Goal: Task Accomplishment & Management: Complete application form

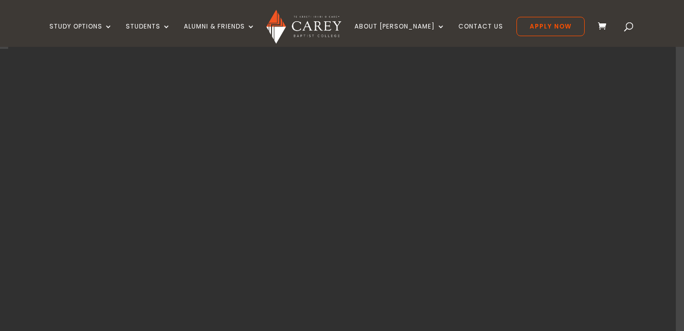
click at [629, 29] on span at bounding box center [629, 29] width 0 height 0
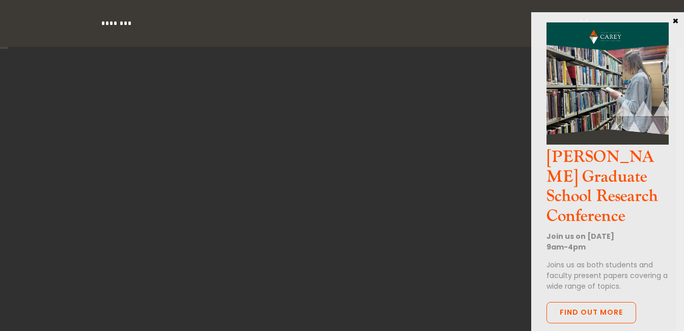
click at [673, 22] on button "×" at bounding box center [675, 20] width 10 height 9
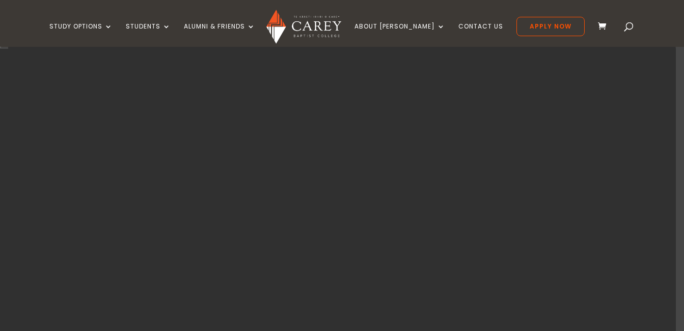
click at [603, 30] on div "Study Options Certificate in [DEMOGRAPHIC_DATA] Leadership (Micro-credential) I…" at bounding box center [341, 23] width 653 height 47
click at [629, 29] on span at bounding box center [629, 29] width 0 height 0
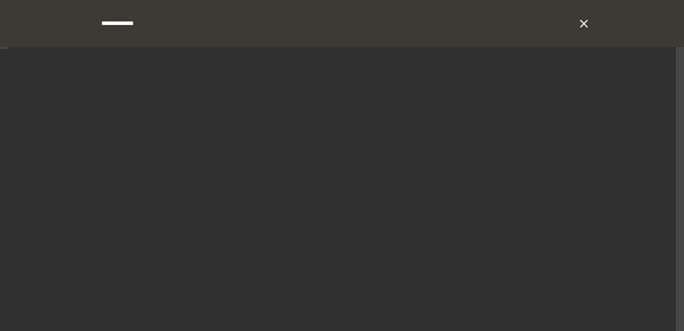
type input "**********"
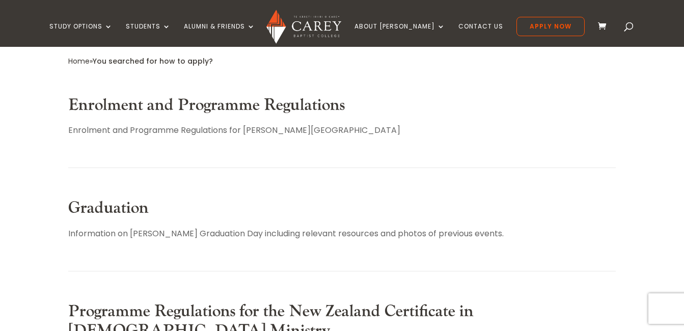
scroll to position [262, 0]
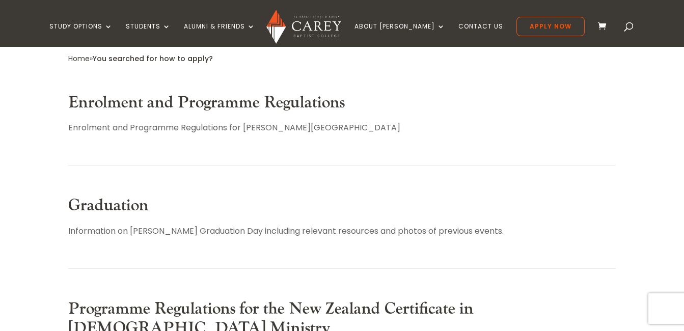
click at [629, 29] on span at bounding box center [629, 29] width 0 height 0
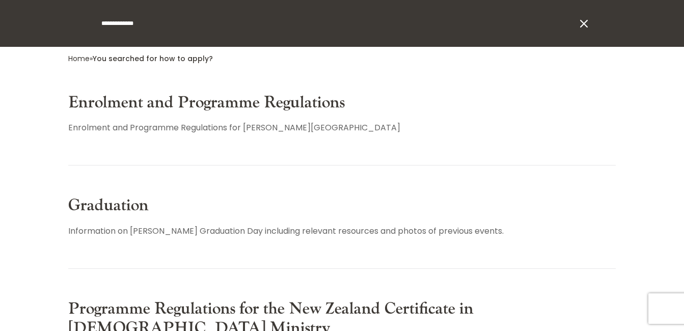
drag, startPoint x: 162, startPoint y: 22, endPoint x: 132, endPoint y: 26, distance: 30.3
click at [132, 26] on input "**********" at bounding box center [338, 23] width 476 height 47
type input "**********"
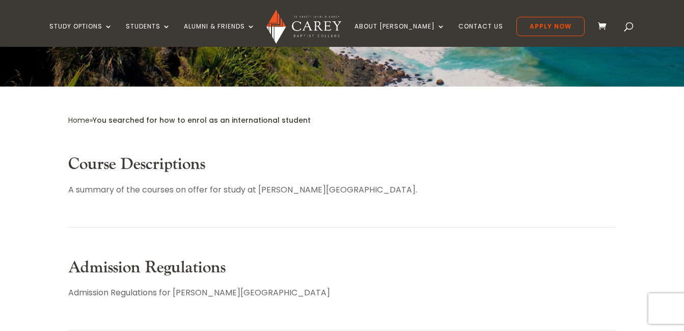
scroll to position [231, 0]
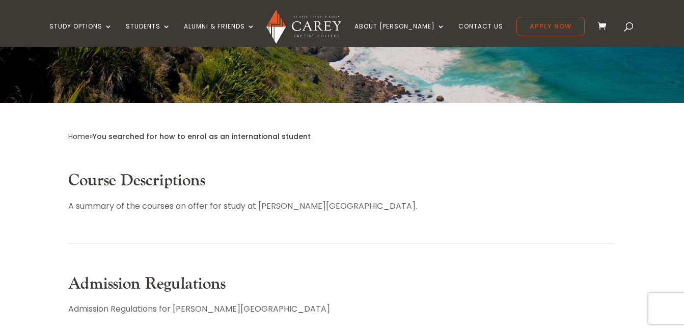
click at [546, 29] on link "Apply Now" at bounding box center [551, 26] width 68 height 19
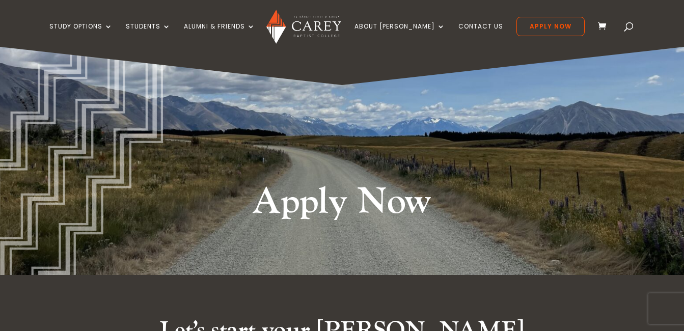
click at [601, 29] on div "Study Options Certificate in [DEMOGRAPHIC_DATA] Leadership (Micro-credential) I…" at bounding box center [341, 23] width 653 height 47
click at [629, 29] on span at bounding box center [629, 29] width 0 height 0
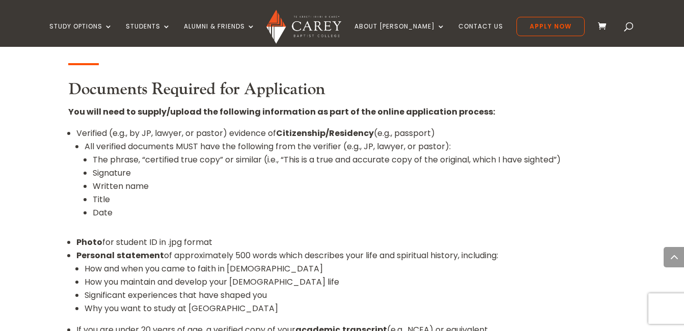
scroll to position [1008, 0]
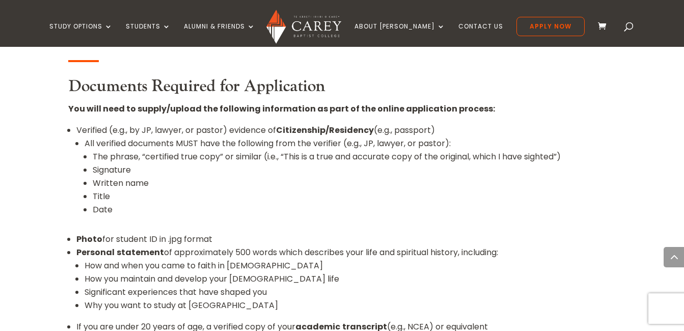
click at [538, 29] on link "Apply Now" at bounding box center [551, 26] width 68 height 19
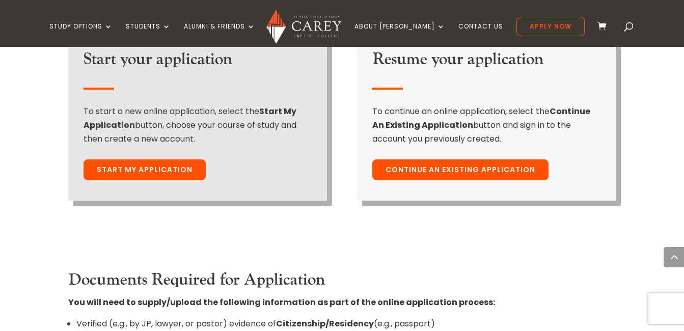
scroll to position [868, 0]
